Goal: Connect with others: Connect with others

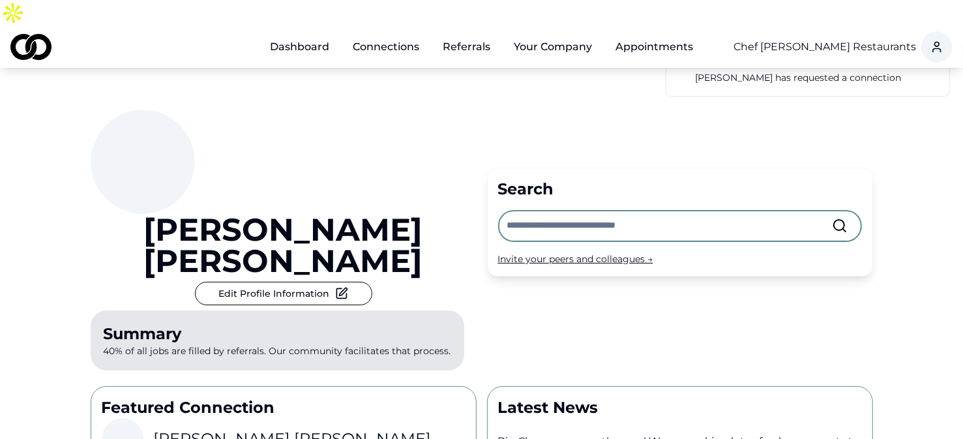
click at [381, 34] on link "Connections" at bounding box center [385, 47] width 87 height 26
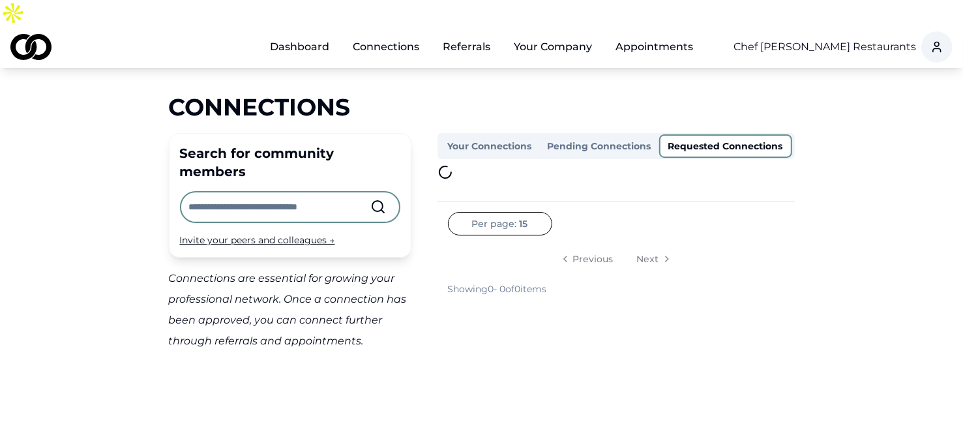
click at [734, 134] on button "Requested Connections" at bounding box center [725, 145] width 133 height 23
